Goal: Find specific page/section: Find specific page/section

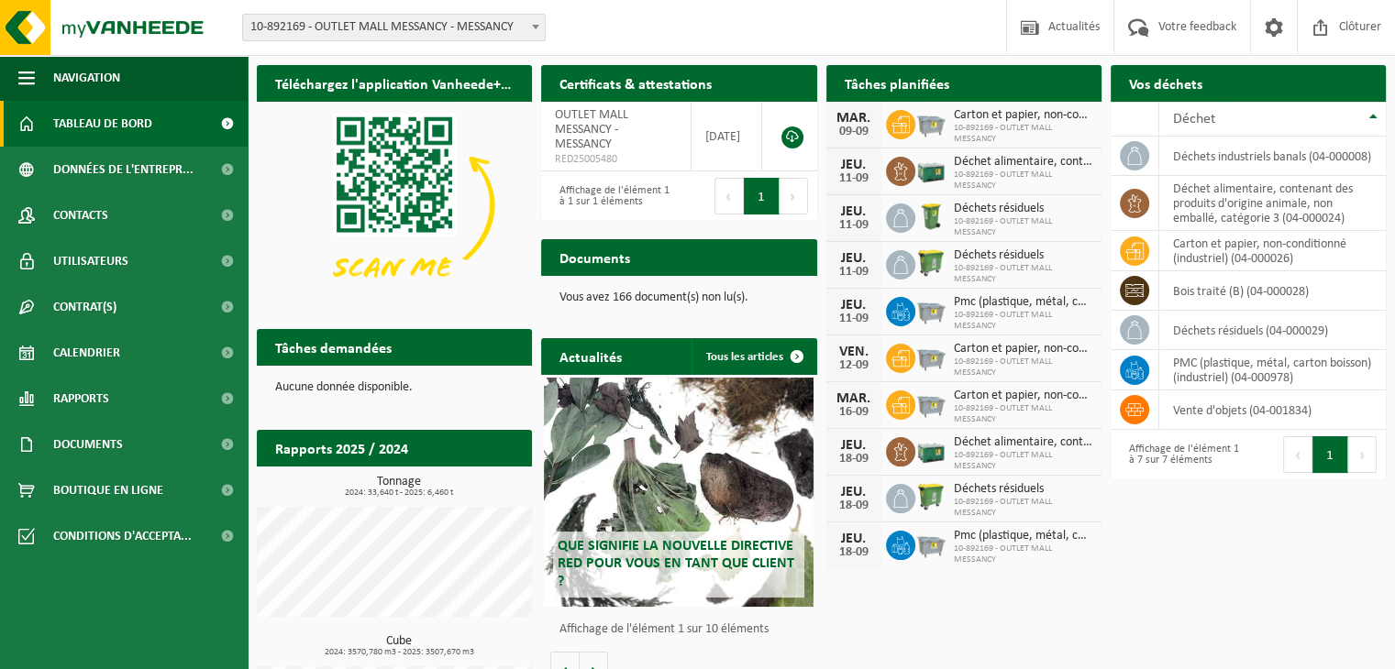
click at [718, 282] on div "Vous avez 166 document(s) non lu(s)." at bounding box center [678, 298] width 275 height 44
click at [718, 259] on div "Documents Consulter vos documents" at bounding box center [678, 257] width 275 height 37
click at [658, 295] on p "Vous avez 166 document(s) non lu(s)." at bounding box center [678, 298] width 238 height 13
click at [93, 444] on span "Documents" at bounding box center [88, 445] width 70 height 46
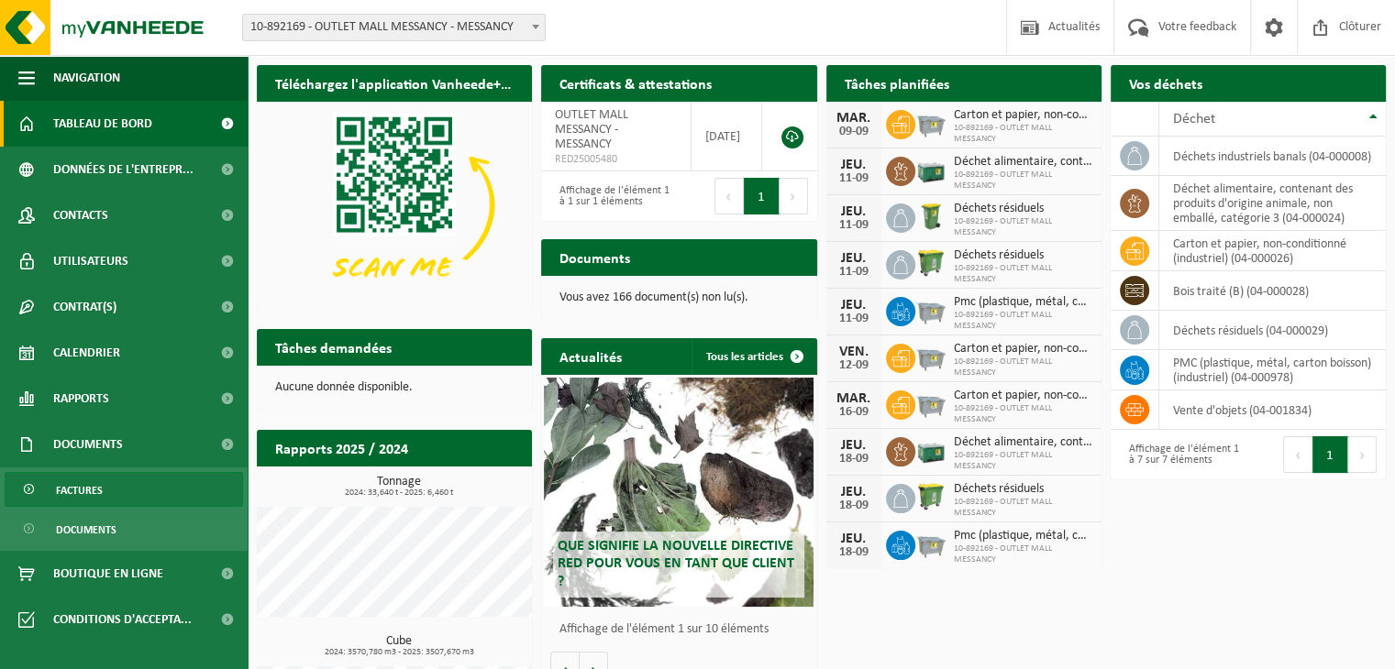
click at [92, 489] on span "Factures" at bounding box center [79, 490] width 47 height 35
